Goal: Task Accomplishment & Management: Manage account settings

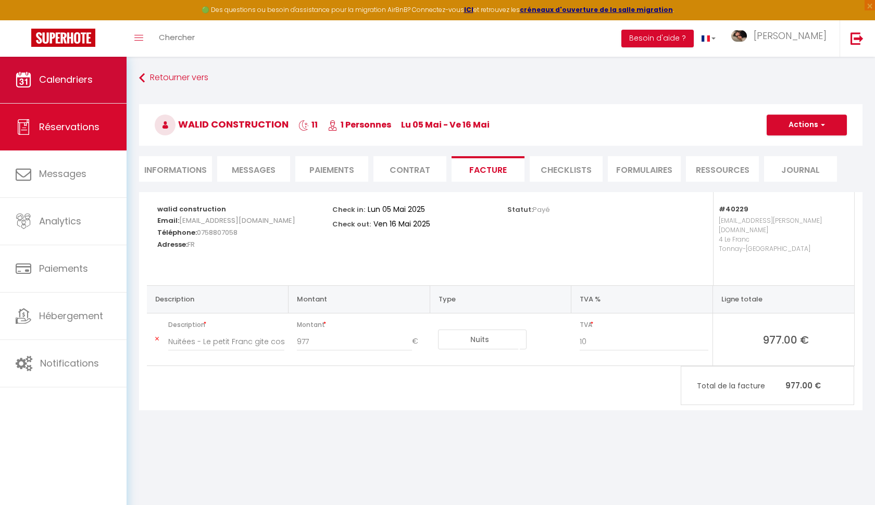
click at [91, 74] on span "Calendriers" at bounding box center [66, 79] width 54 height 13
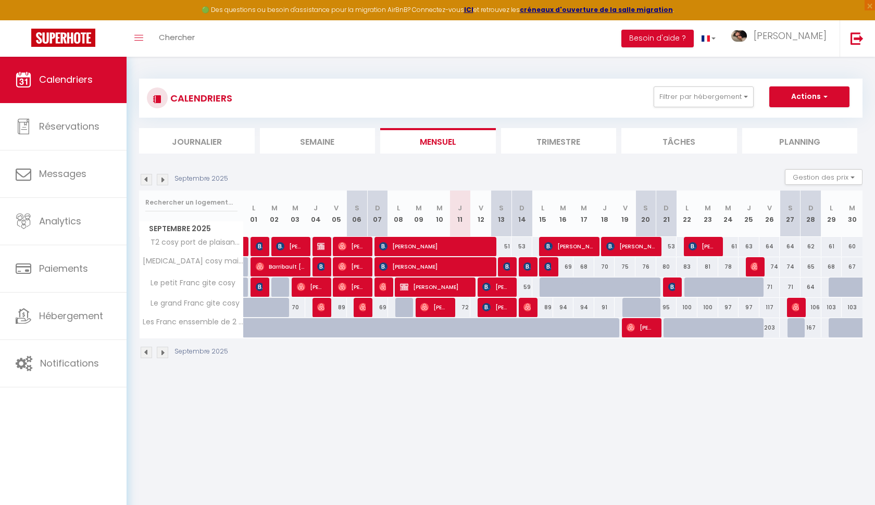
click at [145, 180] on img at bounding box center [146, 179] width 11 height 11
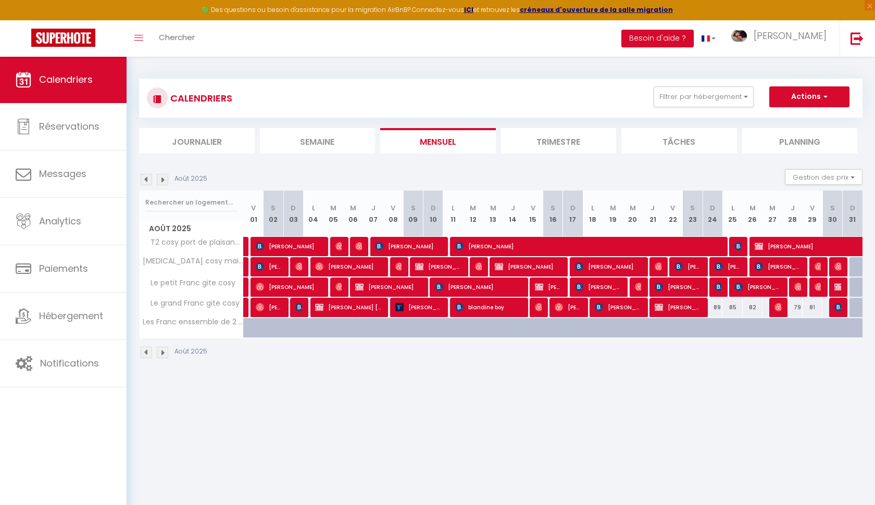
click at [145, 180] on img at bounding box center [146, 179] width 11 height 11
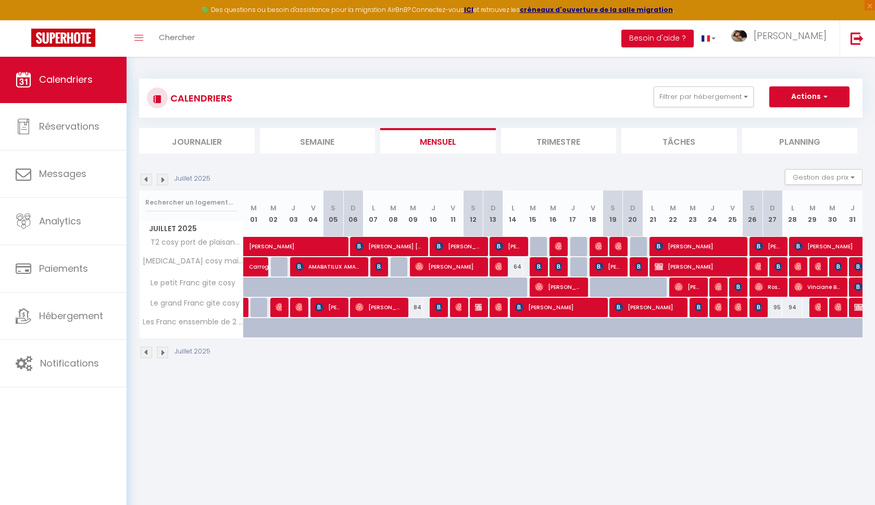
click at [145, 180] on img at bounding box center [146, 179] width 11 height 11
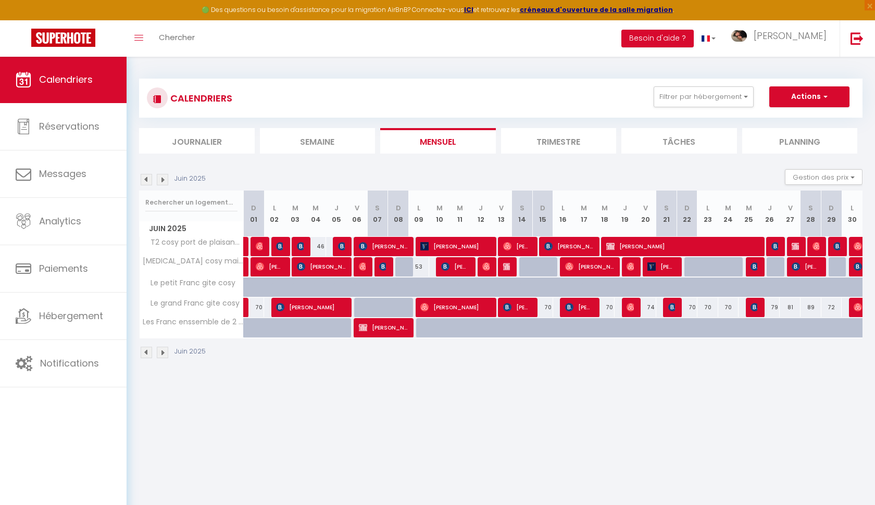
click at [145, 180] on img at bounding box center [146, 179] width 11 height 11
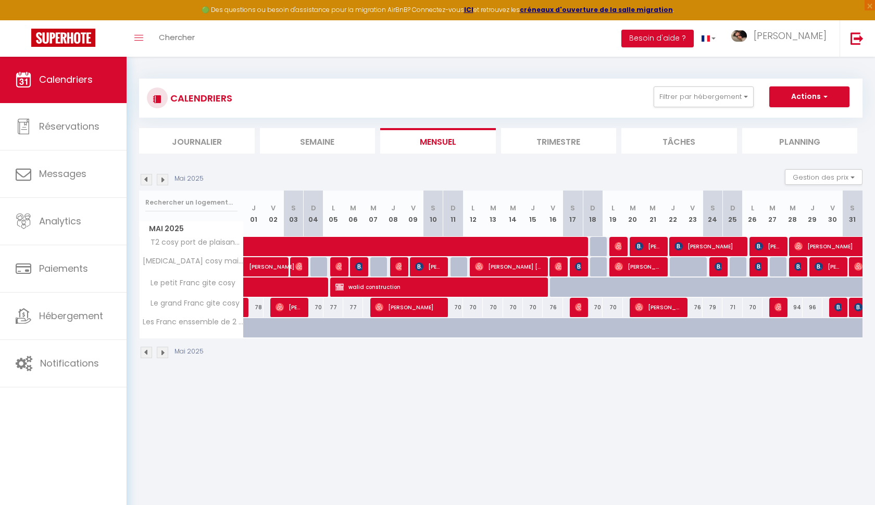
click at [145, 180] on img at bounding box center [146, 179] width 11 height 11
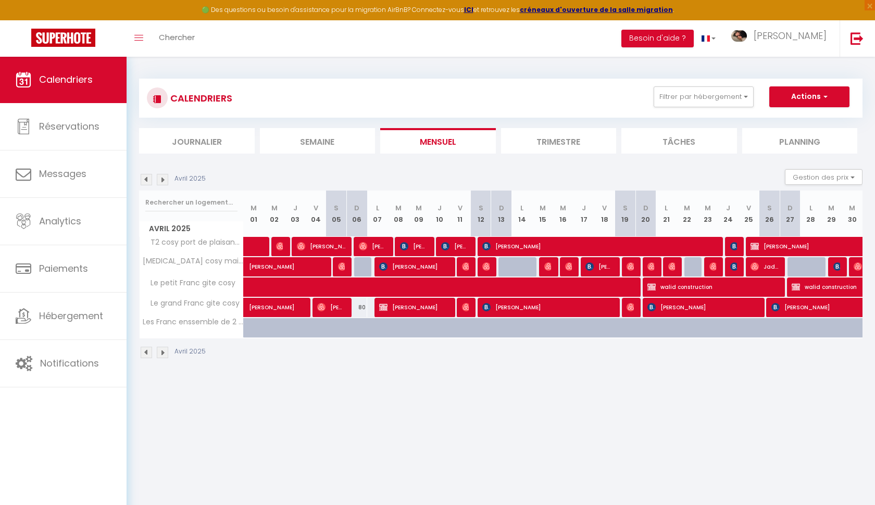
click at [145, 180] on img at bounding box center [146, 179] width 11 height 11
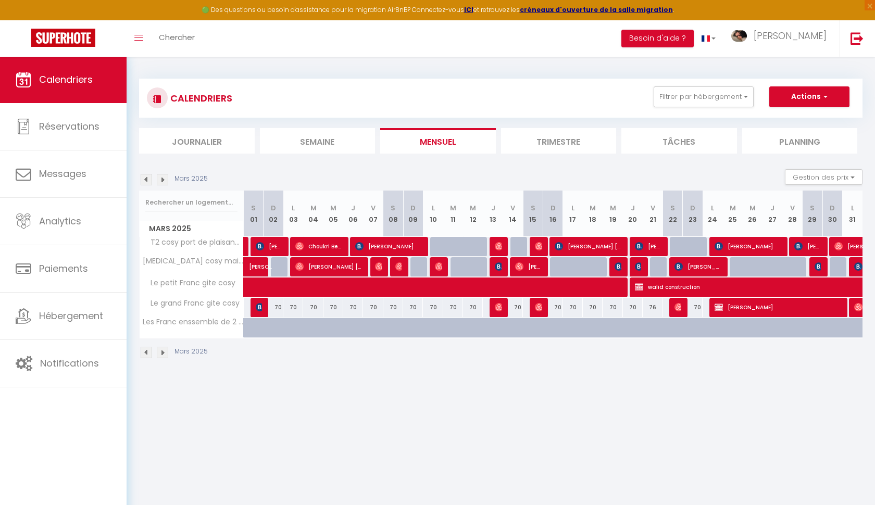
click at [145, 180] on img at bounding box center [146, 179] width 11 height 11
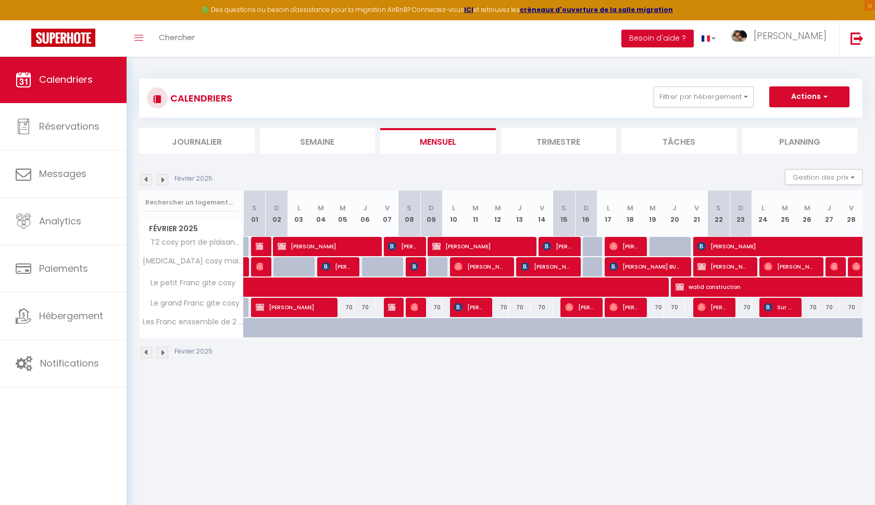
click at [145, 180] on img at bounding box center [146, 179] width 11 height 11
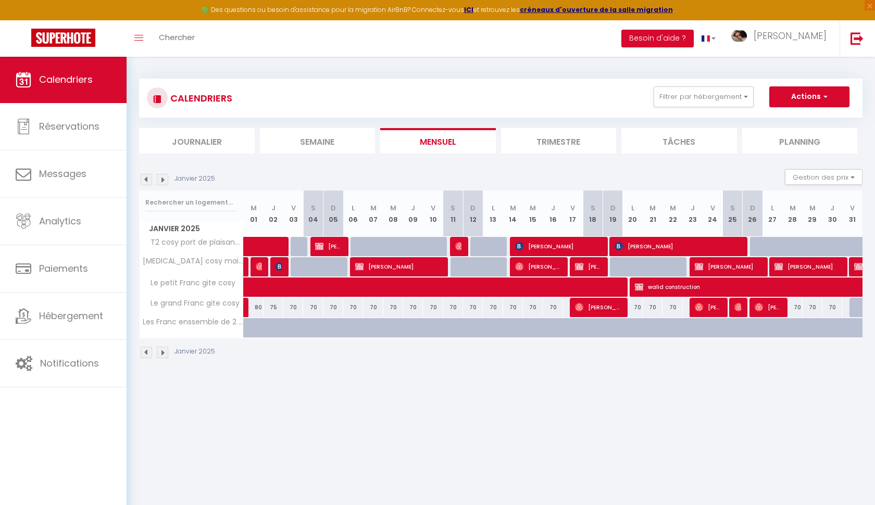
click at [597, 309] on span "[PERSON_NAME]" at bounding box center [598, 307] width 46 height 20
select select "OK"
select select "1"
select select "0"
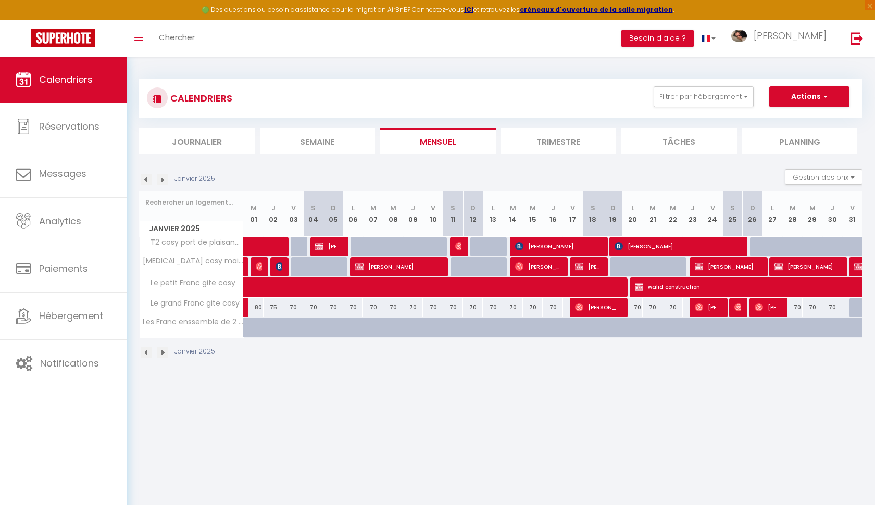
select select "1"
select select
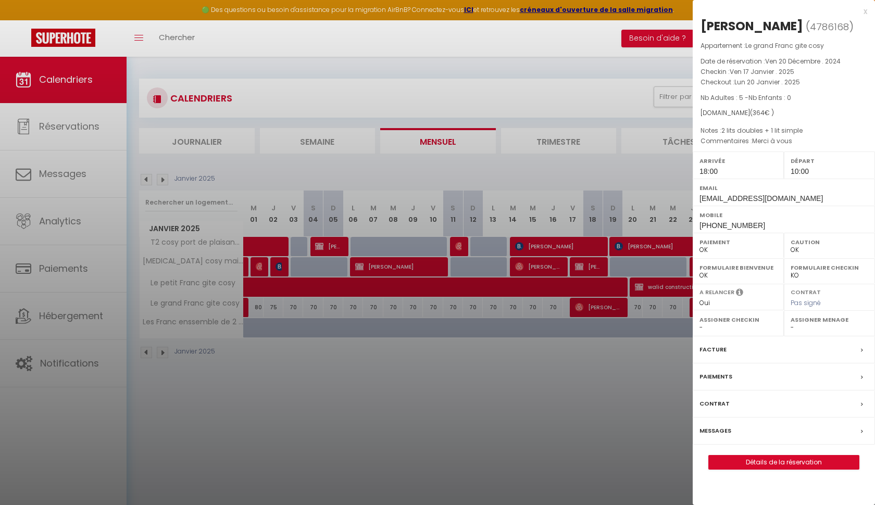
click at [597, 309] on div at bounding box center [437, 252] width 875 height 505
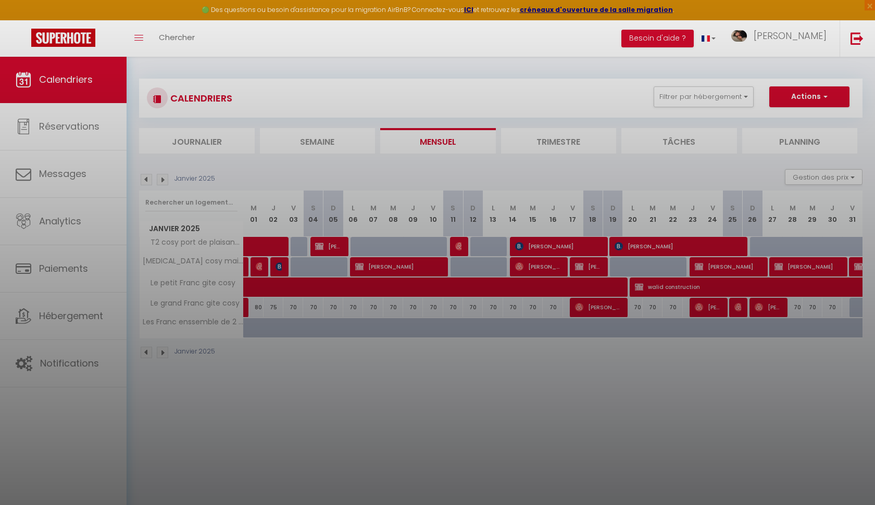
click at [597, 309] on div at bounding box center [437, 252] width 875 height 505
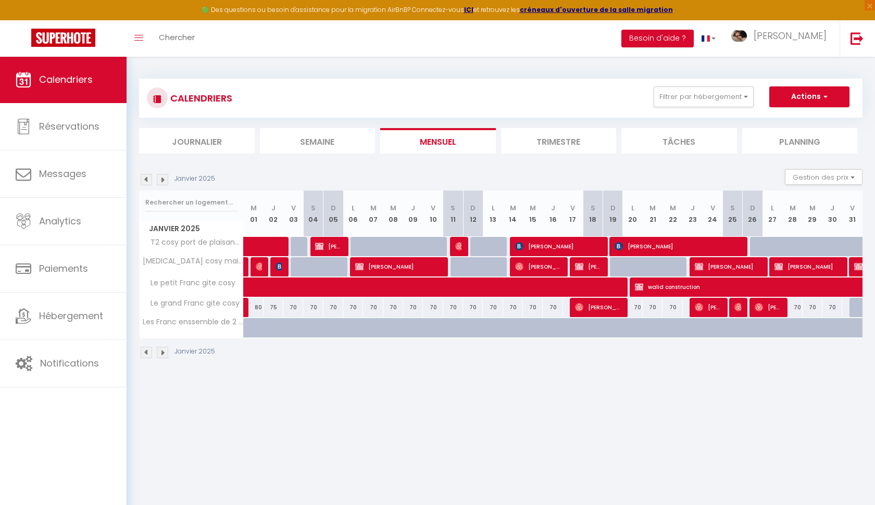
click at [596, 307] on span "[PERSON_NAME]" at bounding box center [598, 307] width 46 height 20
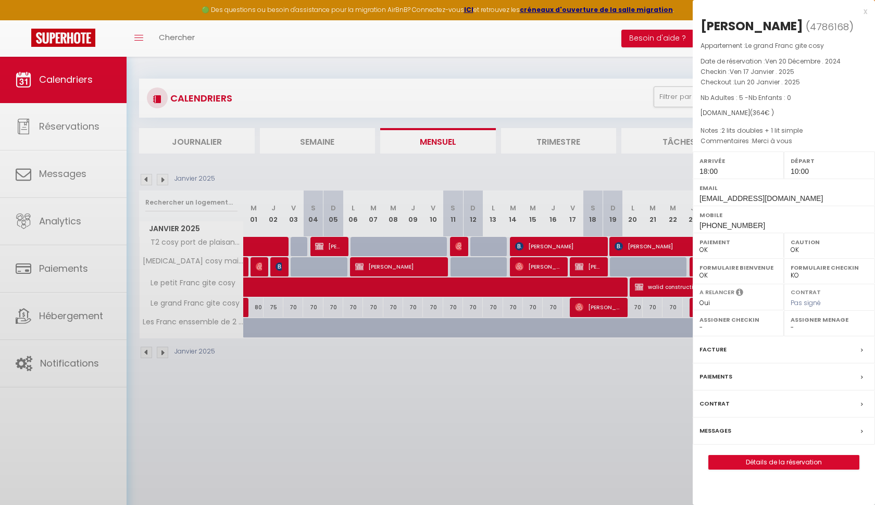
click at [596, 307] on div at bounding box center [437, 252] width 875 height 505
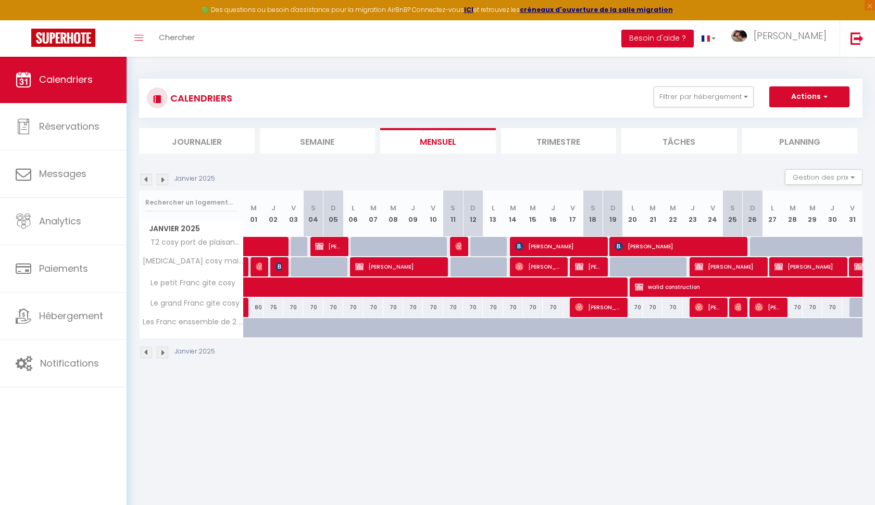
click at [596, 307] on body "🟢 Des questions ou besoin d'assistance pour la migration AirBnB? Connectez-vous…" at bounding box center [437, 308] width 875 height 505
click at [593, 337] on td "213" at bounding box center [593, 328] width 20 height 20
type input "213"
type input "[PERSON_NAME] 18 Janvier 2025"
type input "Dim 19 Janvier 2025"
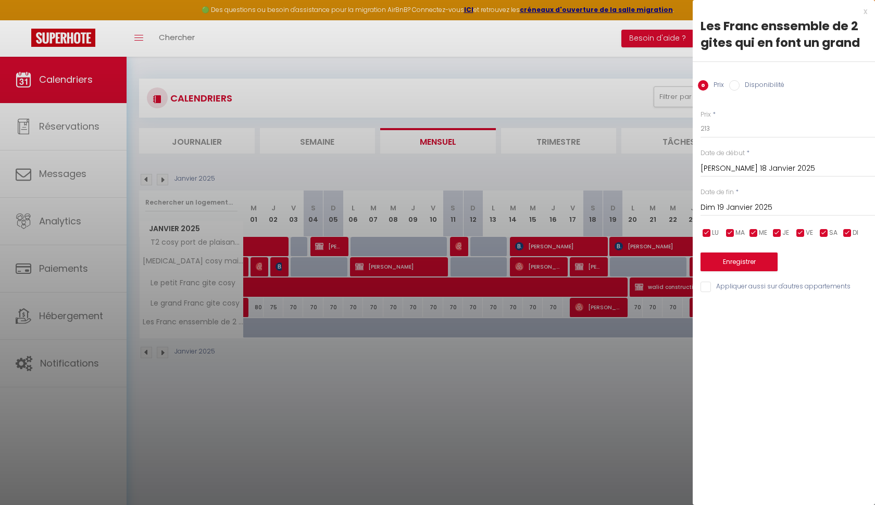
click at [599, 309] on div at bounding box center [437, 252] width 875 height 505
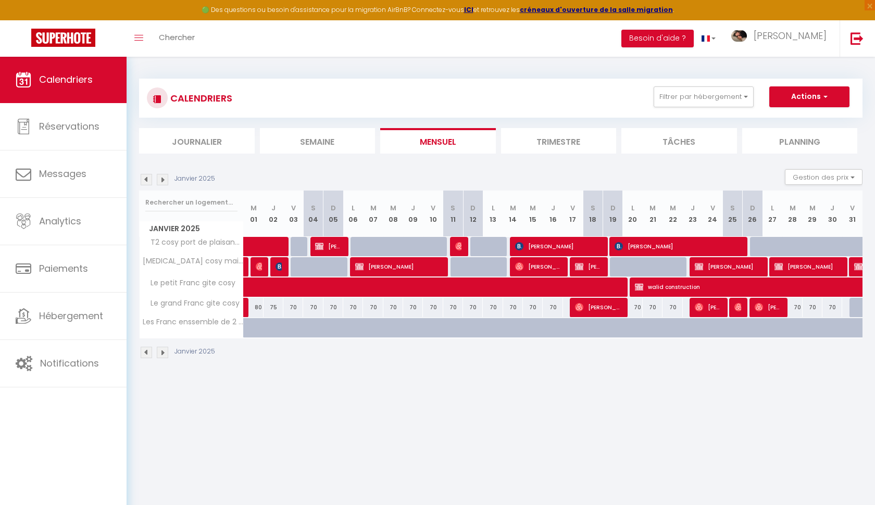
click at [599, 309] on span "[PERSON_NAME]" at bounding box center [598, 307] width 46 height 20
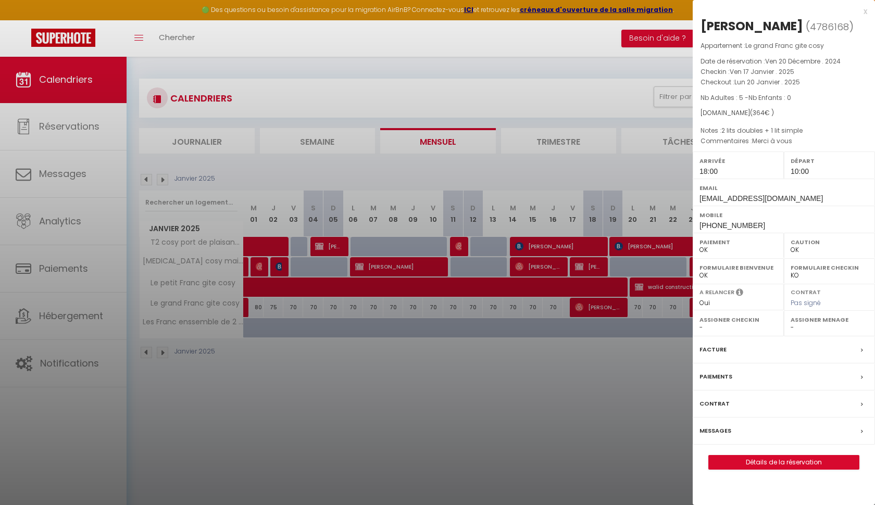
click at [722, 436] on label "Messages" at bounding box center [715, 430] width 32 height 11
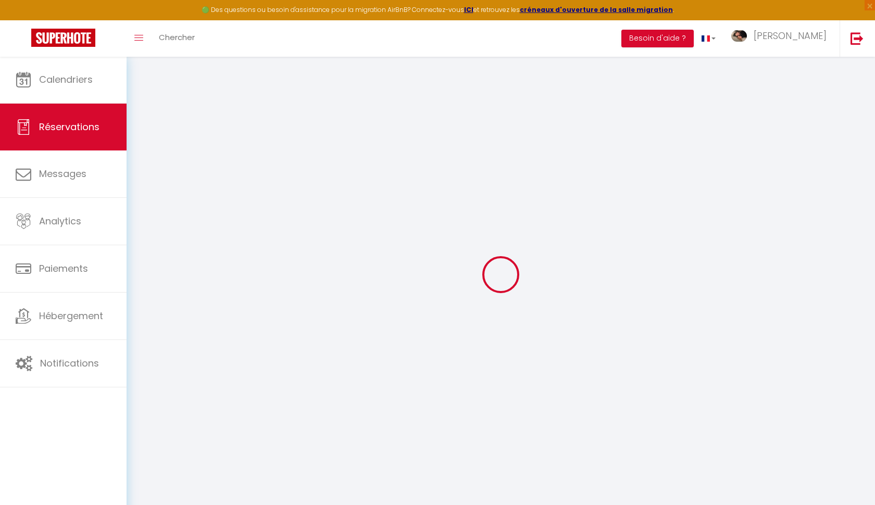
select select
checkbox input "false"
select index
select select
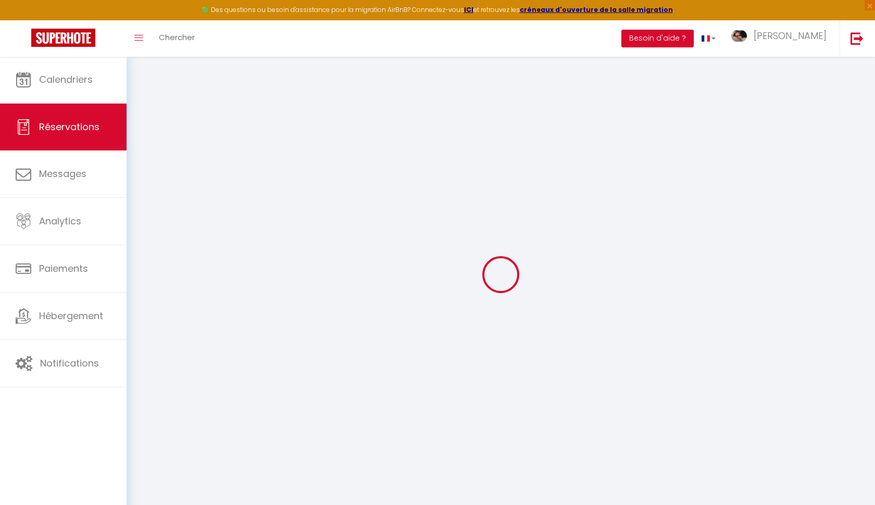
select select
checkbox input "false"
select index "2 lits doubles + 1 lit simple"
type textarea "Merci à vous"
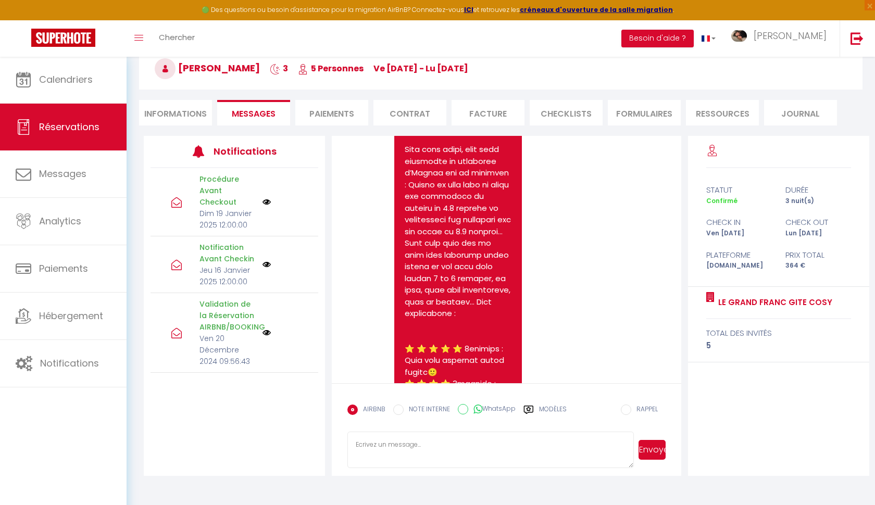
scroll to position [6574, 0]
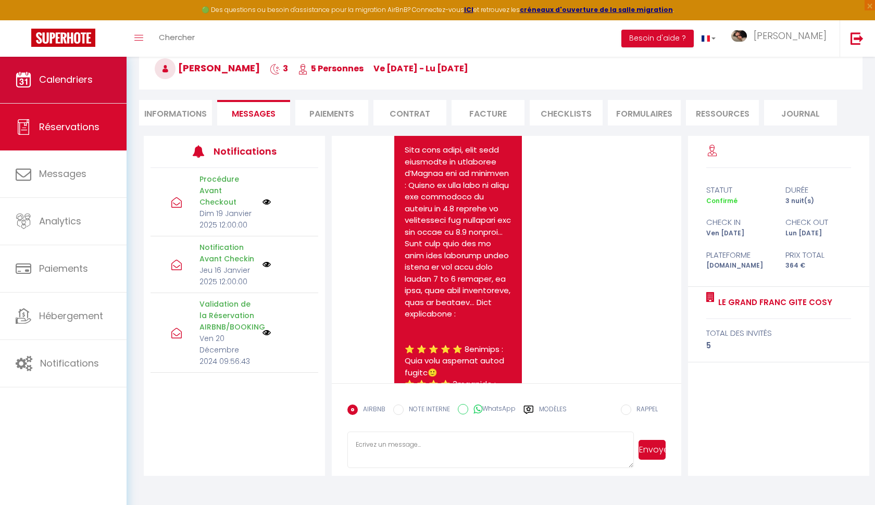
click at [99, 73] on link "Calendriers" at bounding box center [63, 79] width 127 height 47
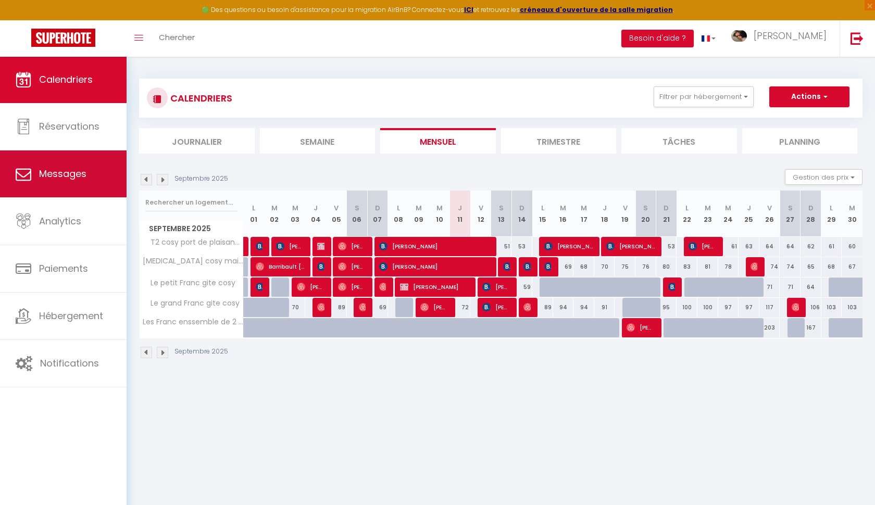
click at [79, 178] on span "Messages" at bounding box center [62, 173] width 47 height 13
select select "message"
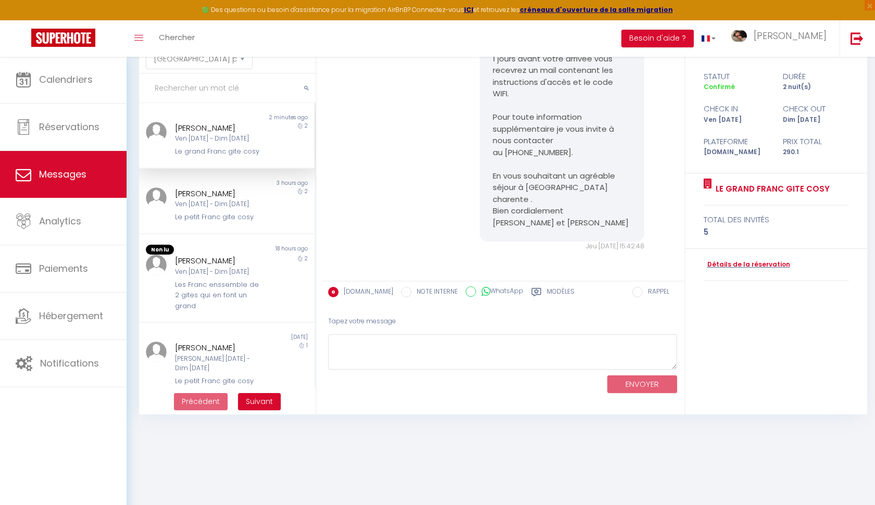
scroll to position [56, 0]
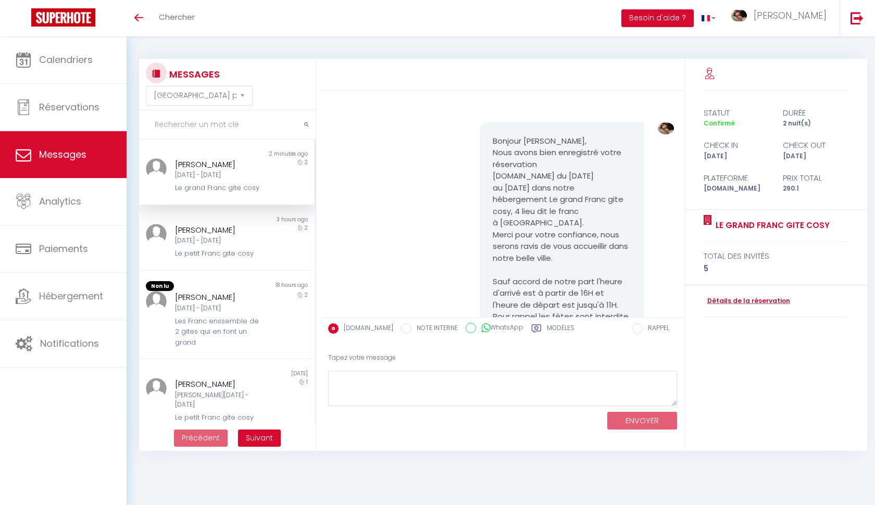
select select "message"
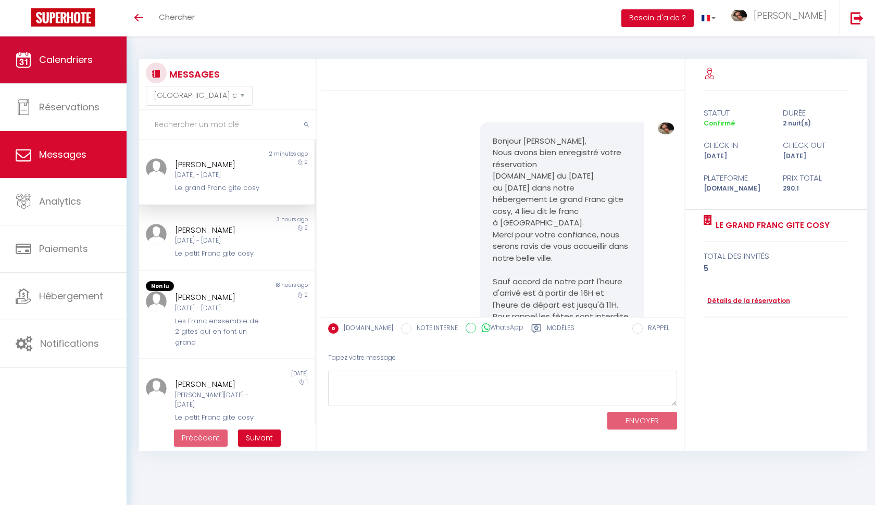
click at [85, 62] on span "Calendriers" at bounding box center [66, 59] width 54 height 13
